Goal: Task Accomplishment & Management: Manage account settings

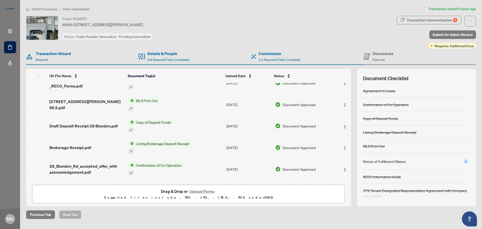
scroll to position [95, 0]
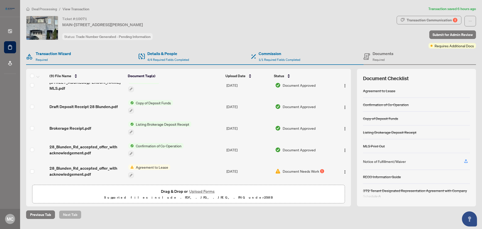
click at [315, 168] on span "Document Needs Work" at bounding box center [301, 171] width 36 height 6
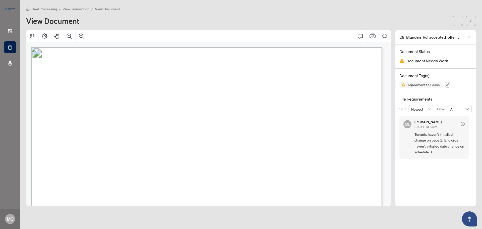
click at [447, 85] on icon "button" at bounding box center [448, 84] width 3 height 3
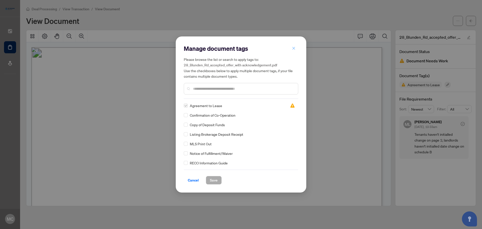
click at [294, 48] on icon "close" at bounding box center [294, 48] width 3 height 3
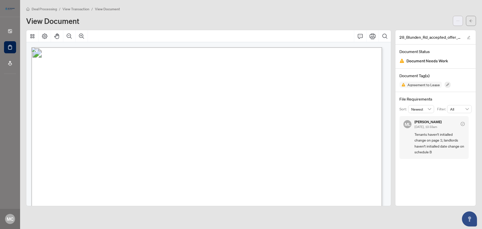
click at [457, 21] on icon "ellipsis" at bounding box center [458, 21] width 4 height 4
click at [355, 14] on div "Deal Processing / View Transaction / View Document View Document" at bounding box center [251, 16] width 450 height 20
click at [471, 20] on icon "arrow-left" at bounding box center [471, 21] width 4 height 4
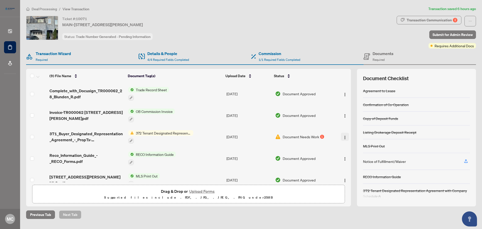
click at [343, 136] on img "button" at bounding box center [345, 137] width 4 height 4
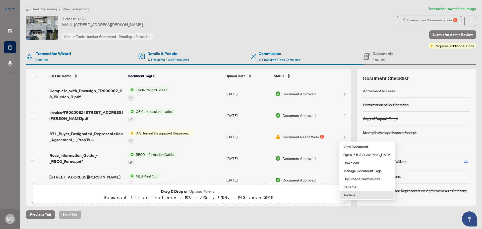
click at [352, 194] on span "Archive" at bounding box center [368, 195] width 48 height 6
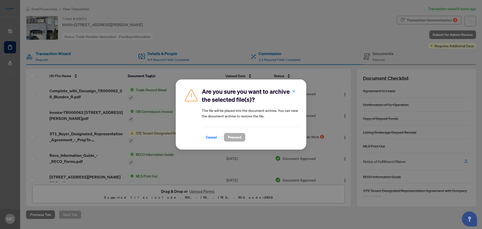
click at [241, 136] on span "Proceed" at bounding box center [234, 137] width 13 height 8
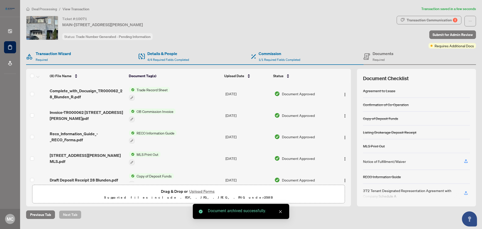
scroll to position [5, 0]
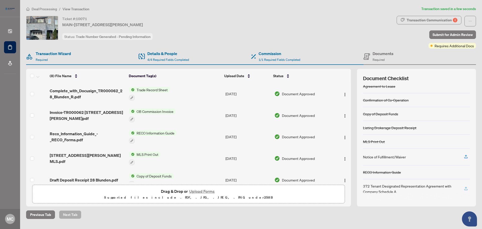
click at [466, 188] on icon "button" at bounding box center [466, 188] width 2 height 3
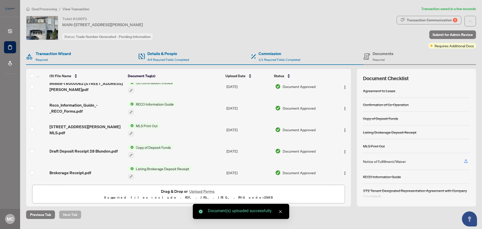
scroll to position [0, 0]
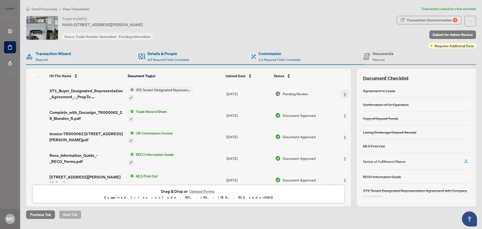
click at [343, 94] on img "button" at bounding box center [345, 94] width 4 height 4
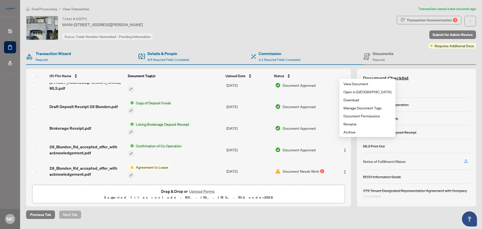
scroll to position [20, 0]
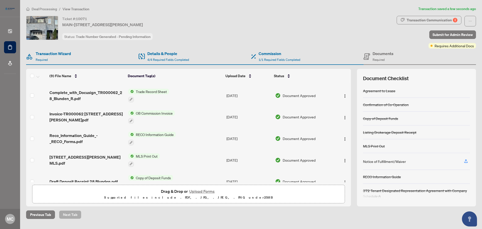
click at [310, 42] on div "Ticket #: [STREET_ADDRESS][PERSON_NAME] Status: Trade Number Generated - Pendin…" at bounding box center [210, 32] width 371 height 33
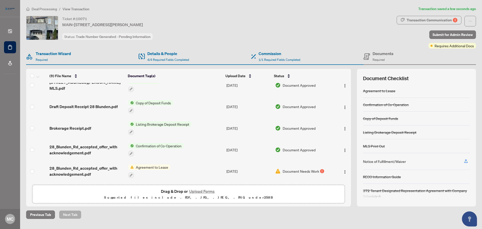
click at [206, 191] on button "Upload Forms" at bounding box center [202, 191] width 28 height 7
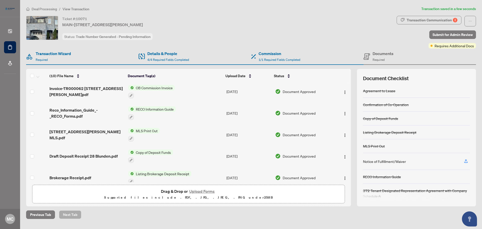
scroll to position [111, 0]
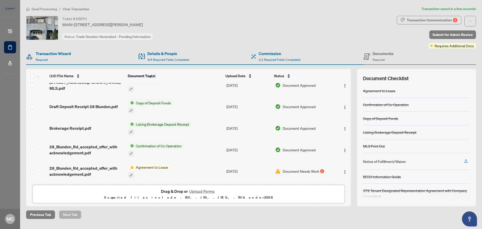
click at [325, 36] on div "Ticket #: [STREET_ADDRESS][PERSON_NAME] Status: Trade Number Generated - Pendin…" at bounding box center [210, 28] width 369 height 24
click at [200, 192] on button "Upload Forms" at bounding box center [202, 191] width 28 height 7
click at [205, 192] on button "Upload Forms" at bounding box center [202, 191] width 28 height 7
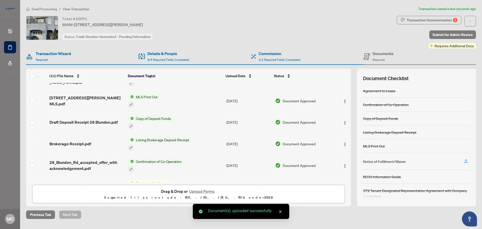
scroll to position [0, 0]
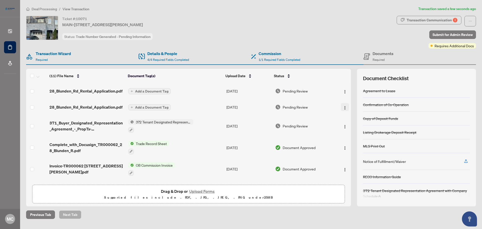
click at [343, 107] on img "button" at bounding box center [345, 108] width 4 height 4
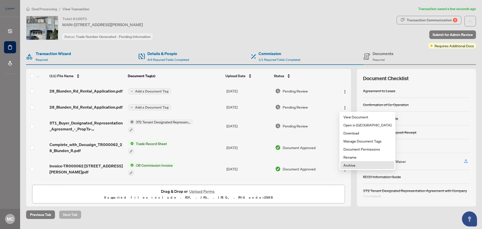
click at [354, 166] on span "Archive" at bounding box center [368, 165] width 48 height 6
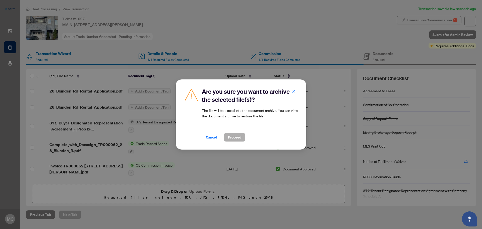
click at [234, 135] on span "Proceed" at bounding box center [234, 137] width 13 height 8
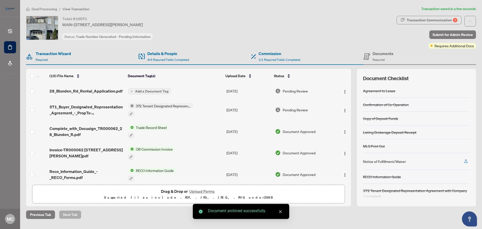
click at [131, 90] on icon "plus" at bounding box center [132, 91] width 3 height 3
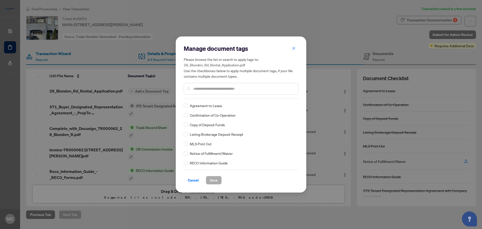
click at [209, 88] on input "text" at bounding box center [243, 89] width 101 height 6
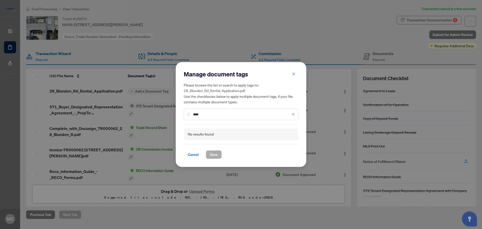
type input "****"
click at [293, 115] on icon "close" at bounding box center [294, 115] width 4 height 4
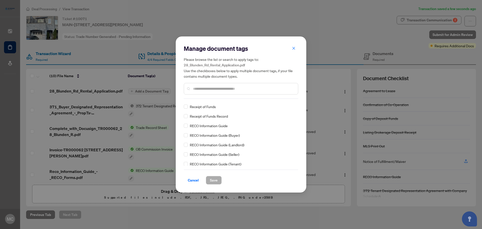
scroll to position [380, 0]
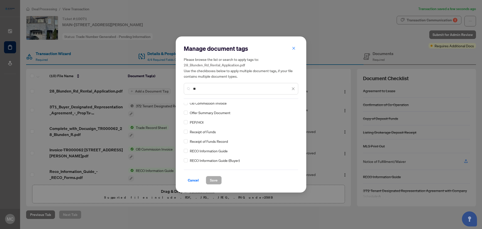
type input "*"
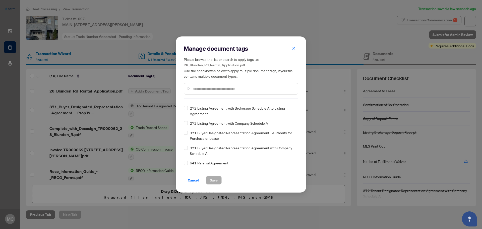
scroll to position [0, 0]
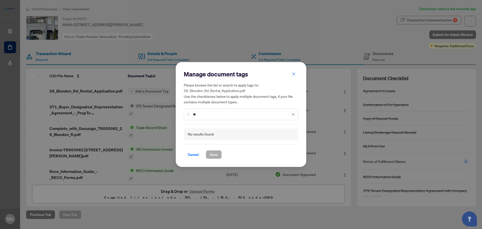
type input "*"
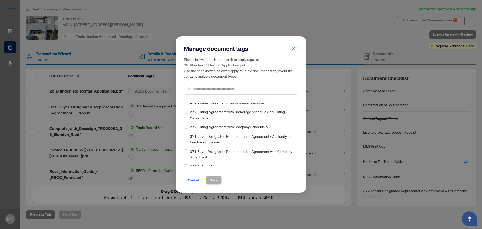
scroll to position [581, 0]
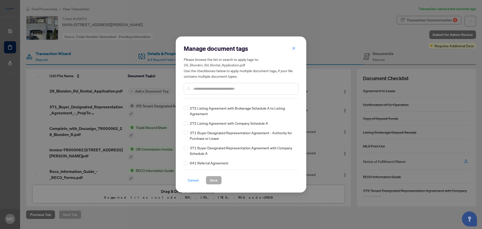
click at [192, 181] on span "Cancel" at bounding box center [193, 180] width 11 height 8
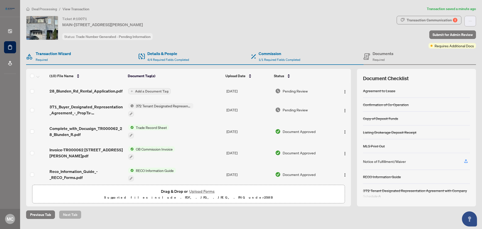
click at [469, 21] on icon "ellipsis" at bounding box center [471, 21] width 4 height 4
click at [378, 35] on div "Ticket #: [STREET_ADDRESS][PERSON_NAME] Status: Trade Number Generated - Pendin…" at bounding box center [210, 28] width 369 height 24
